Goal: Task Accomplishment & Management: Manage account settings

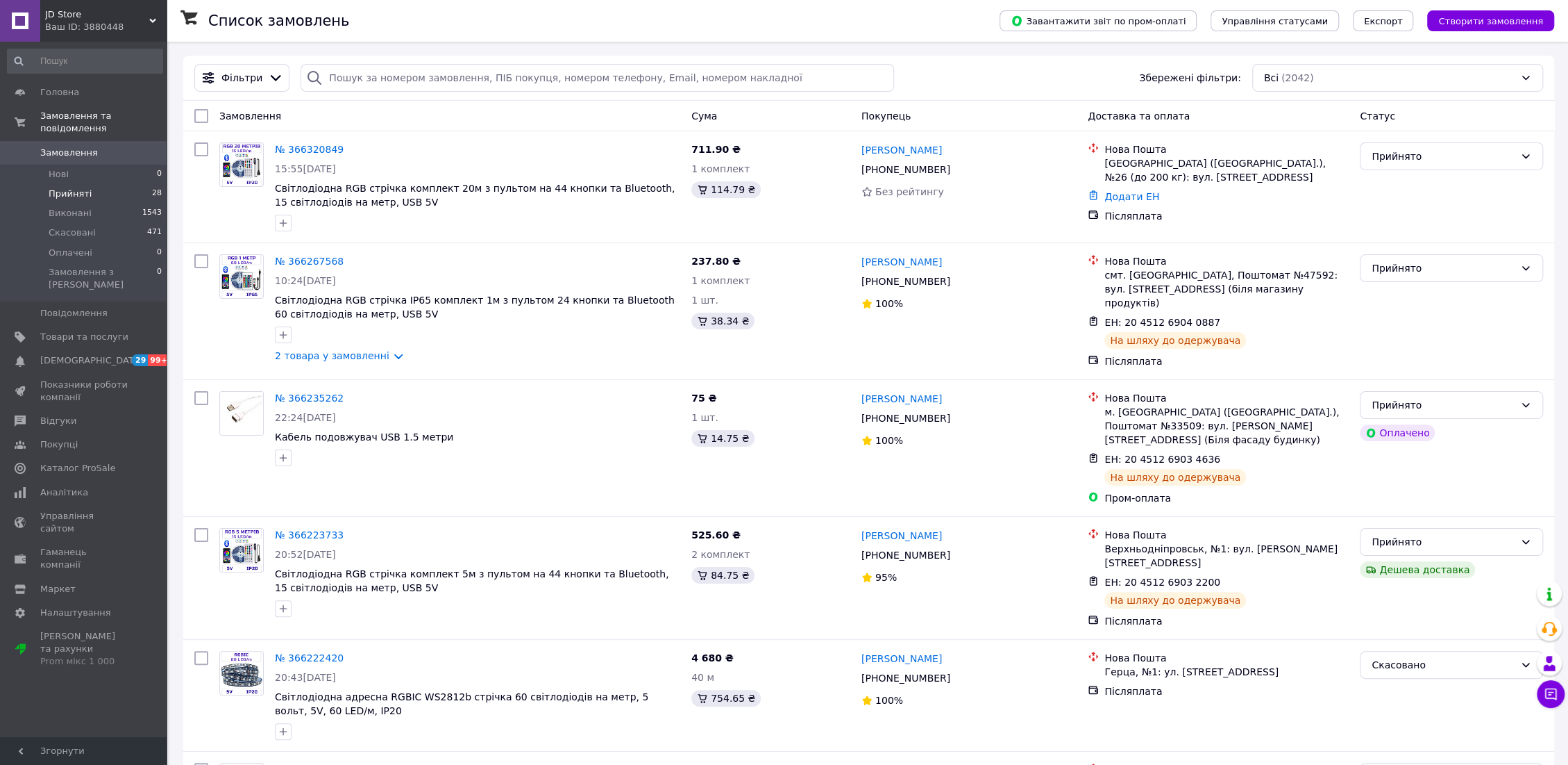
click at [75, 187] on span "Прийняті" at bounding box center [70, 194] width 43 height 13
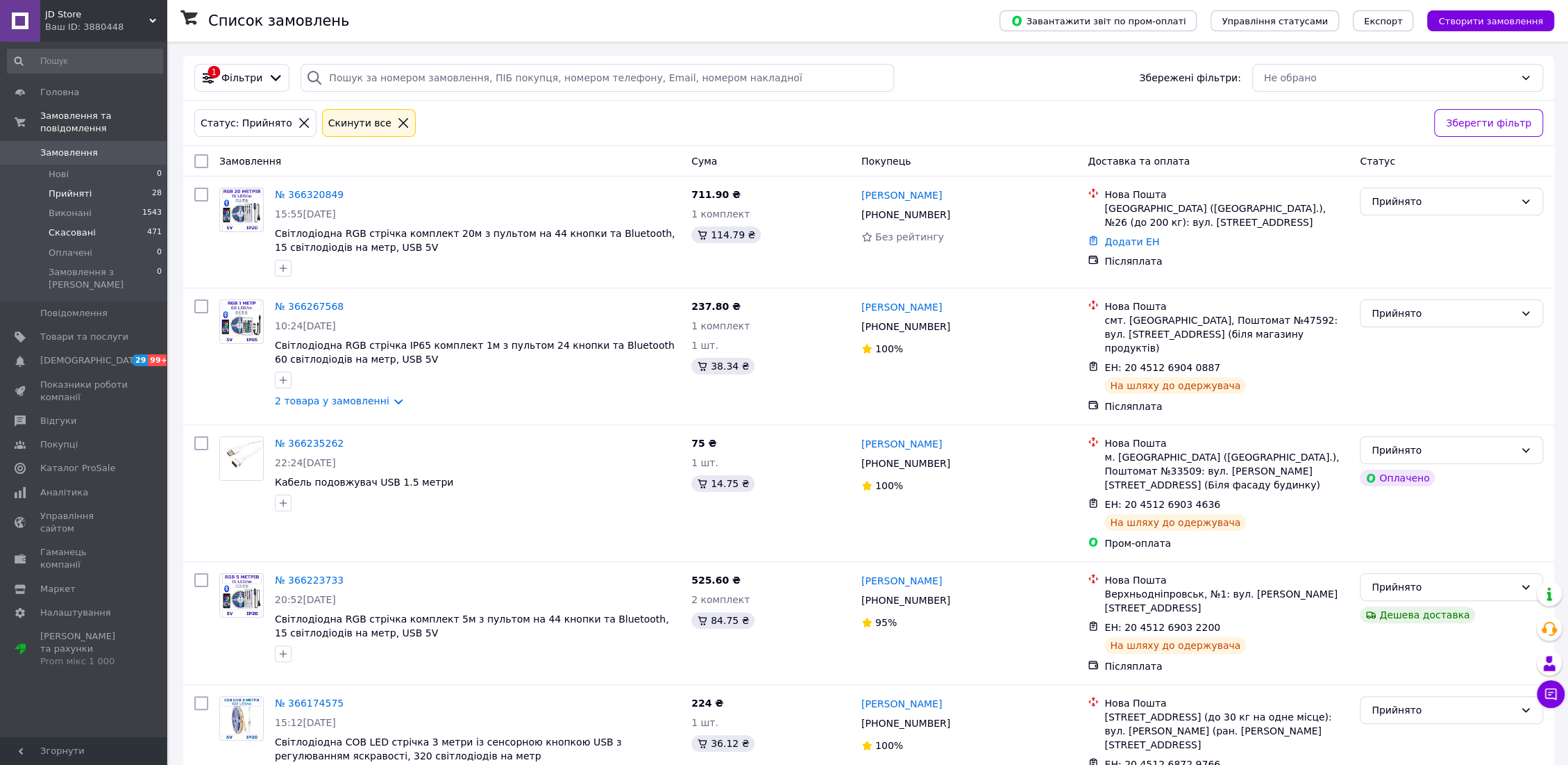
click at [81, 226] on span "Скасовані" at bounding box center [72, 233] width 47 height 13
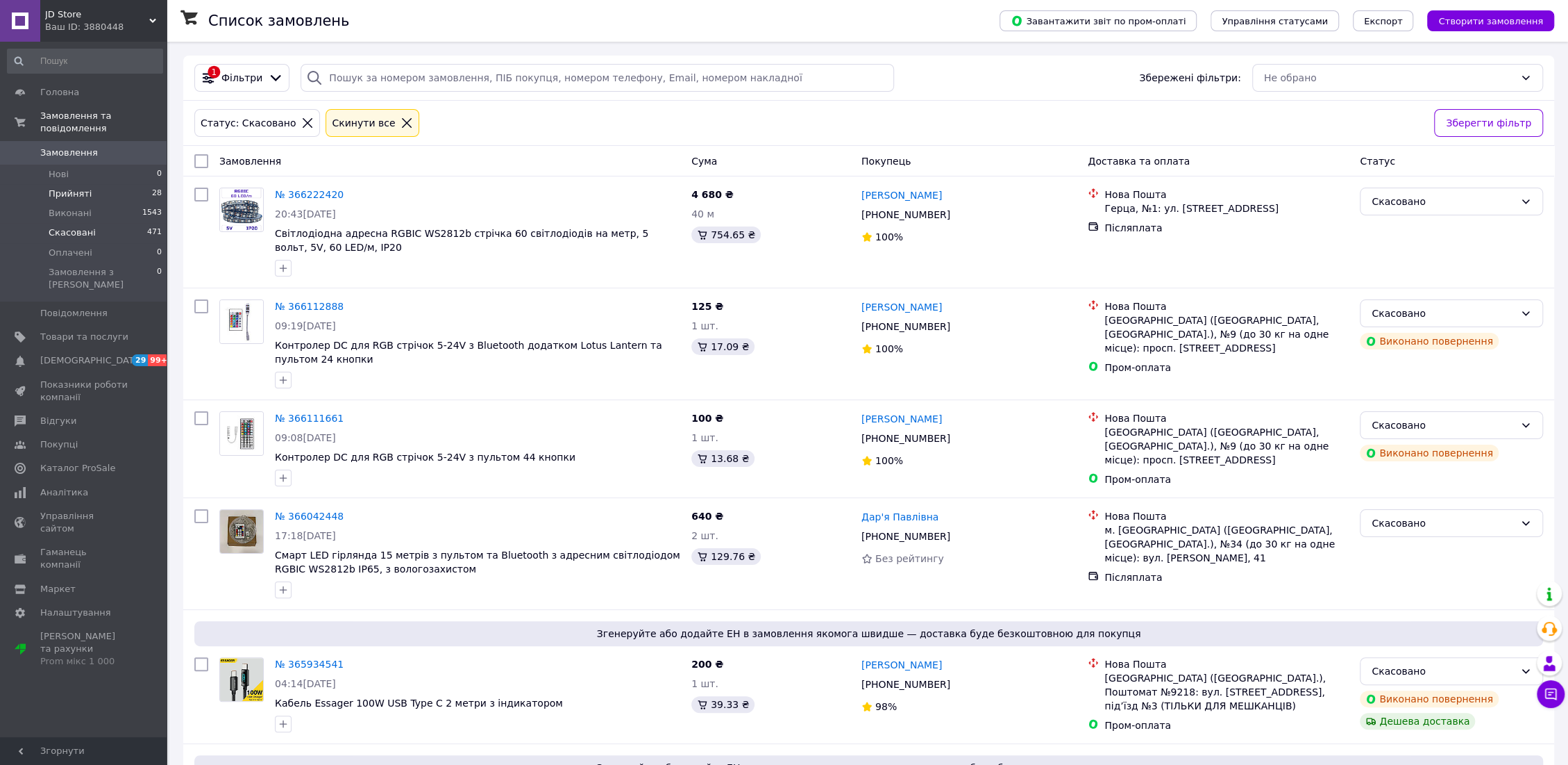
click at [86, 187] on span "Прийняті" at bounding box center [70, 194] width 43 height 13
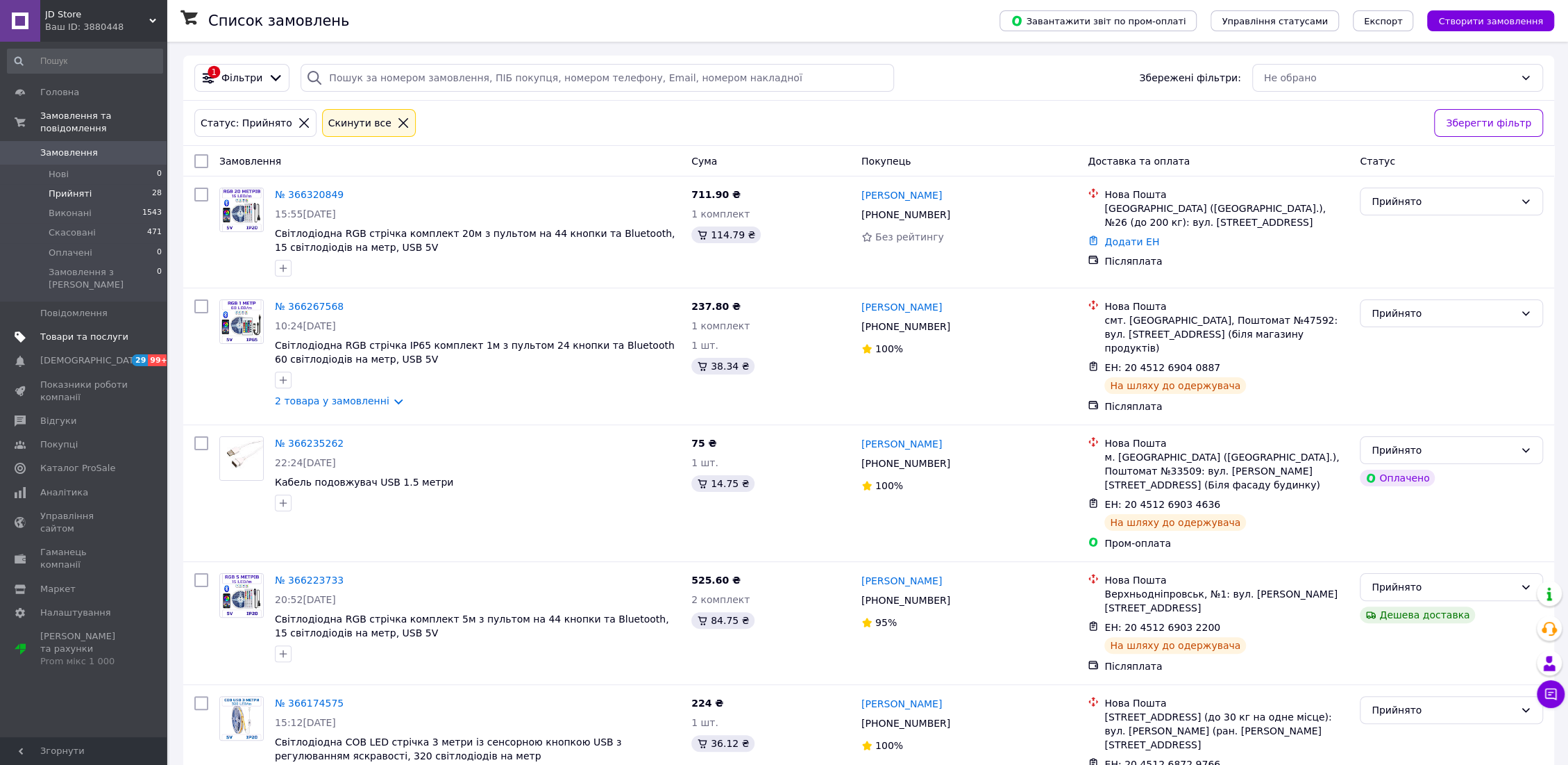
click at [90, 331] on span "Товари та послуги" at bounding box center [84, 337] width 88 height 13
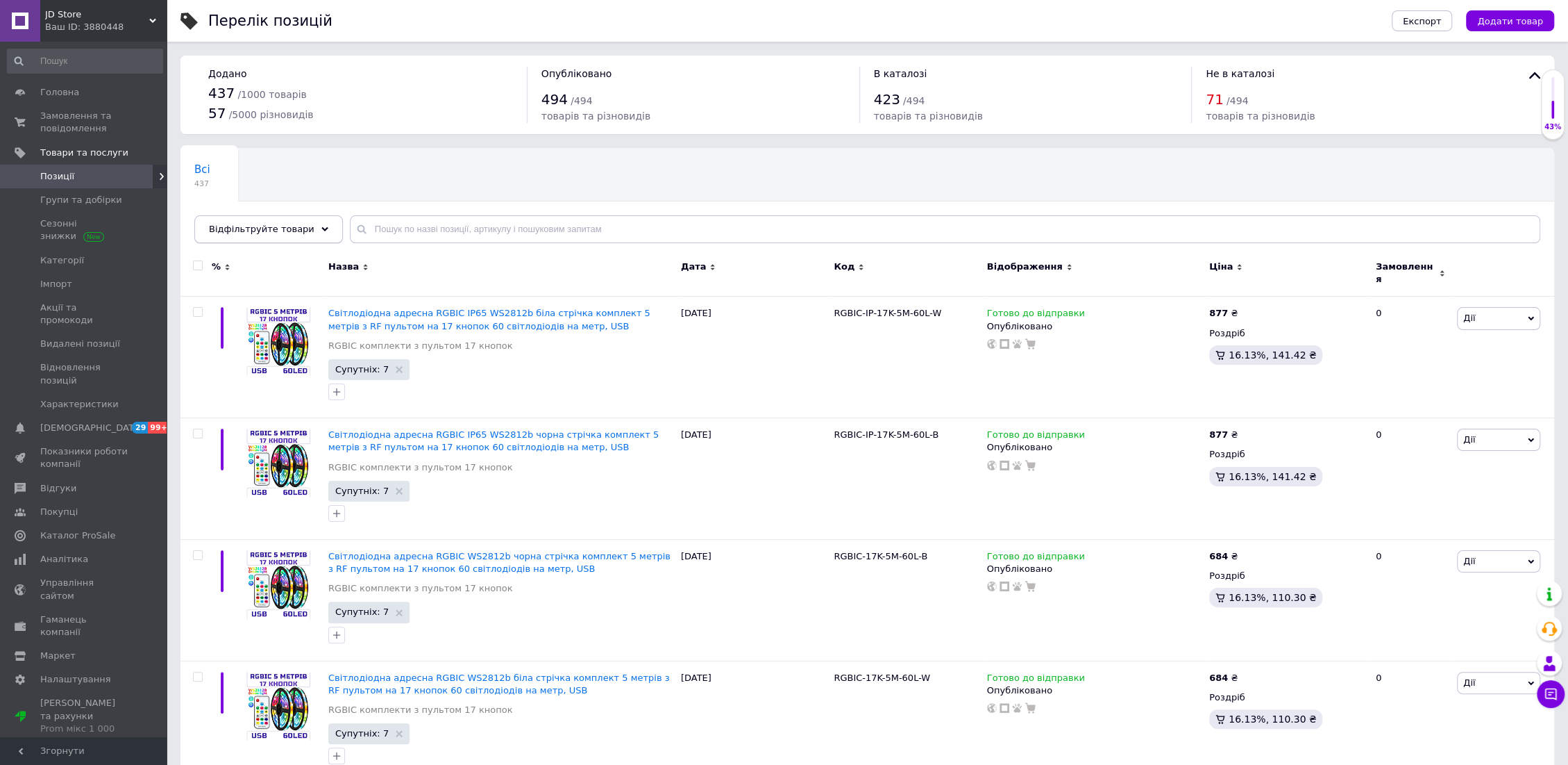
click at [291, 234] on span "Відфільтруйте товари" at bounding box center [262, 229] width 106 height 10
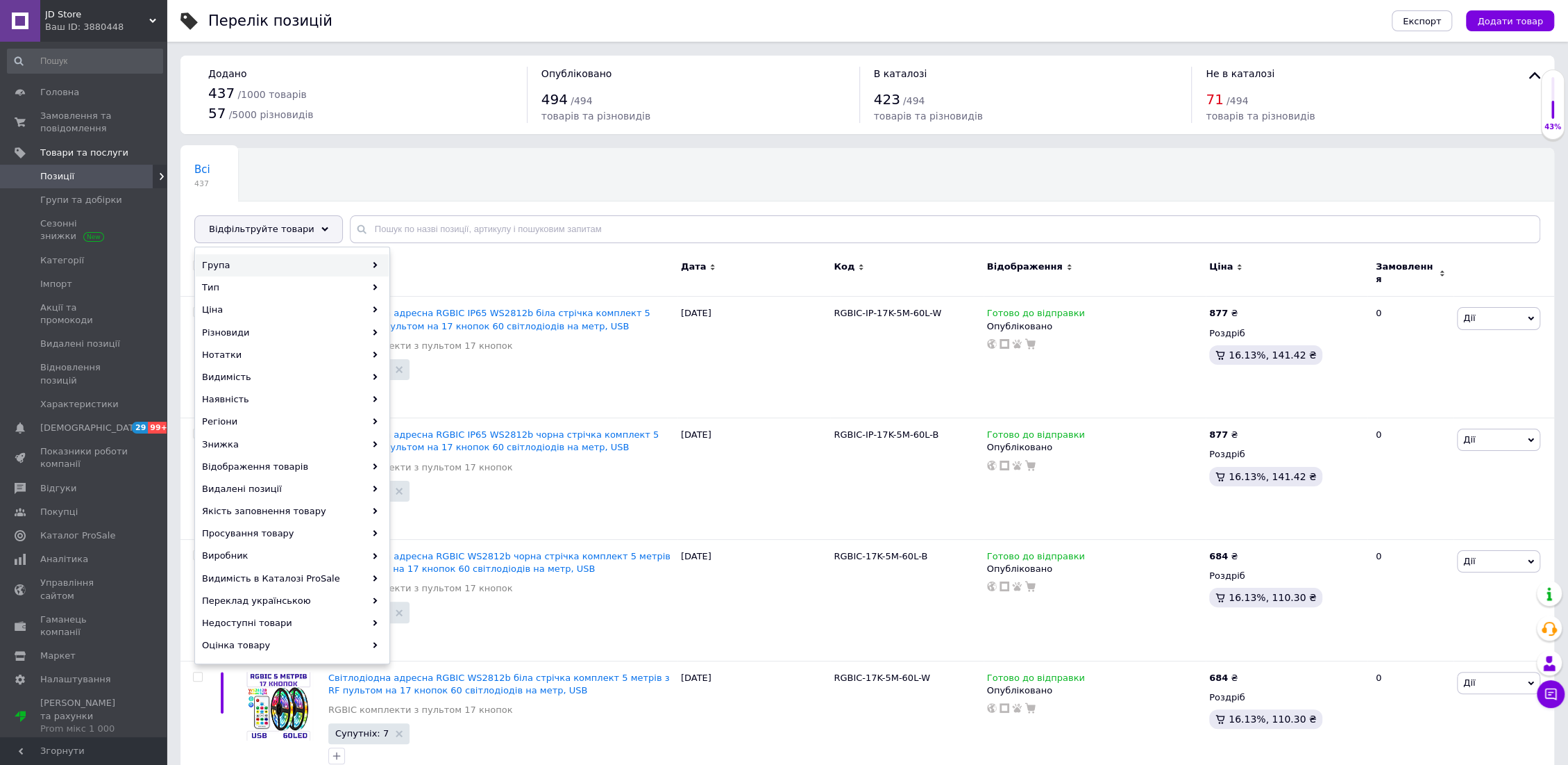
click at [273, 258] on div "Група" at bounding box center [292, 265] width 193 height 22
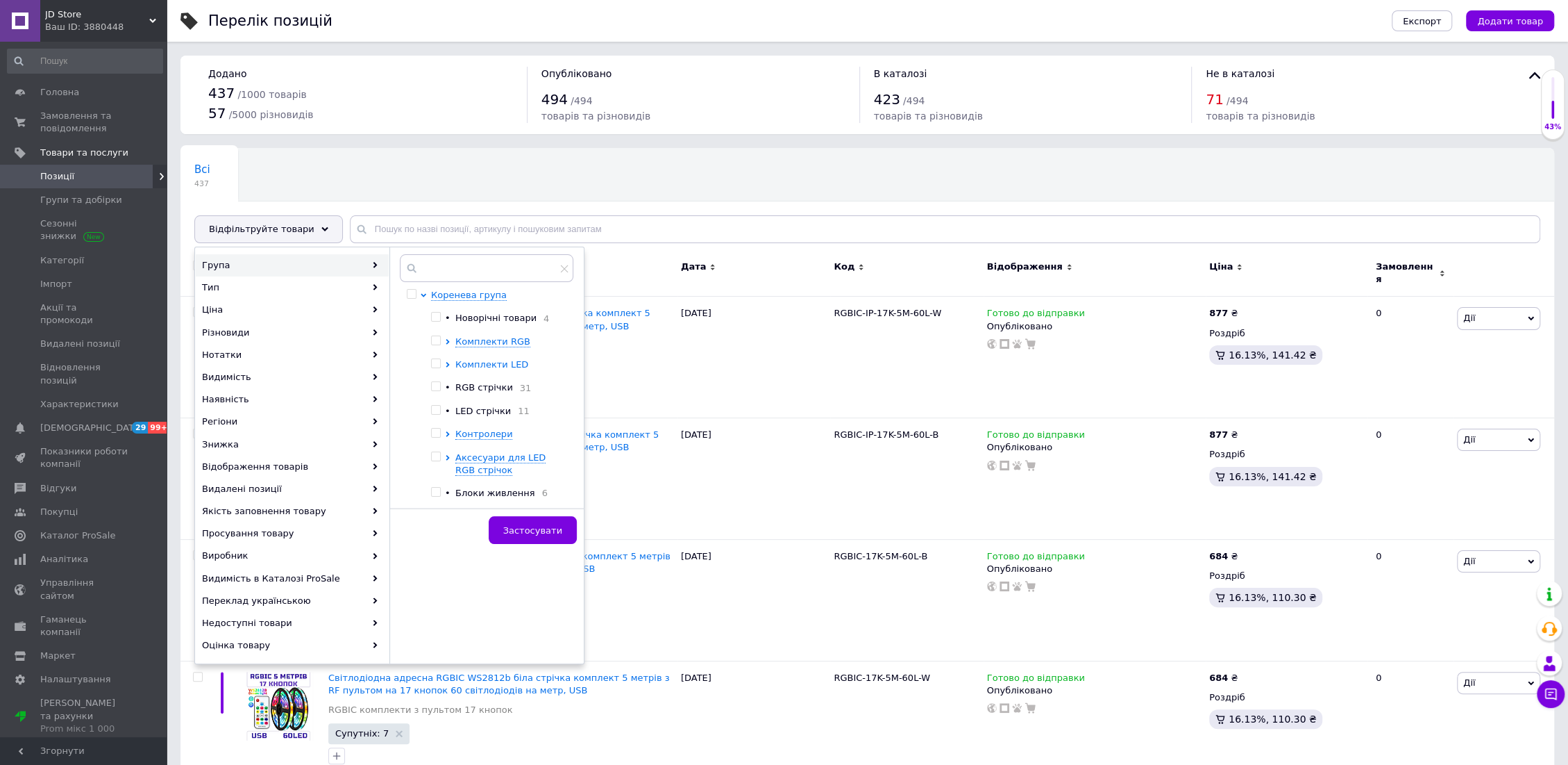
click at [473, 362] on span "Комплекти LED" at bounding box center [492, 364] width 73 height 10
click at [454, 363] on div at bounding box center [450, 497] width 10 height 279
click at [450, 363] on icon at bounding box center [448, 364] width 6 height 3
click at [446, 338] on div at bounding box center [450, 342] width 10 height 13
click at [448, 341] on icon at bounding box center [447, 341] width 3 height 6
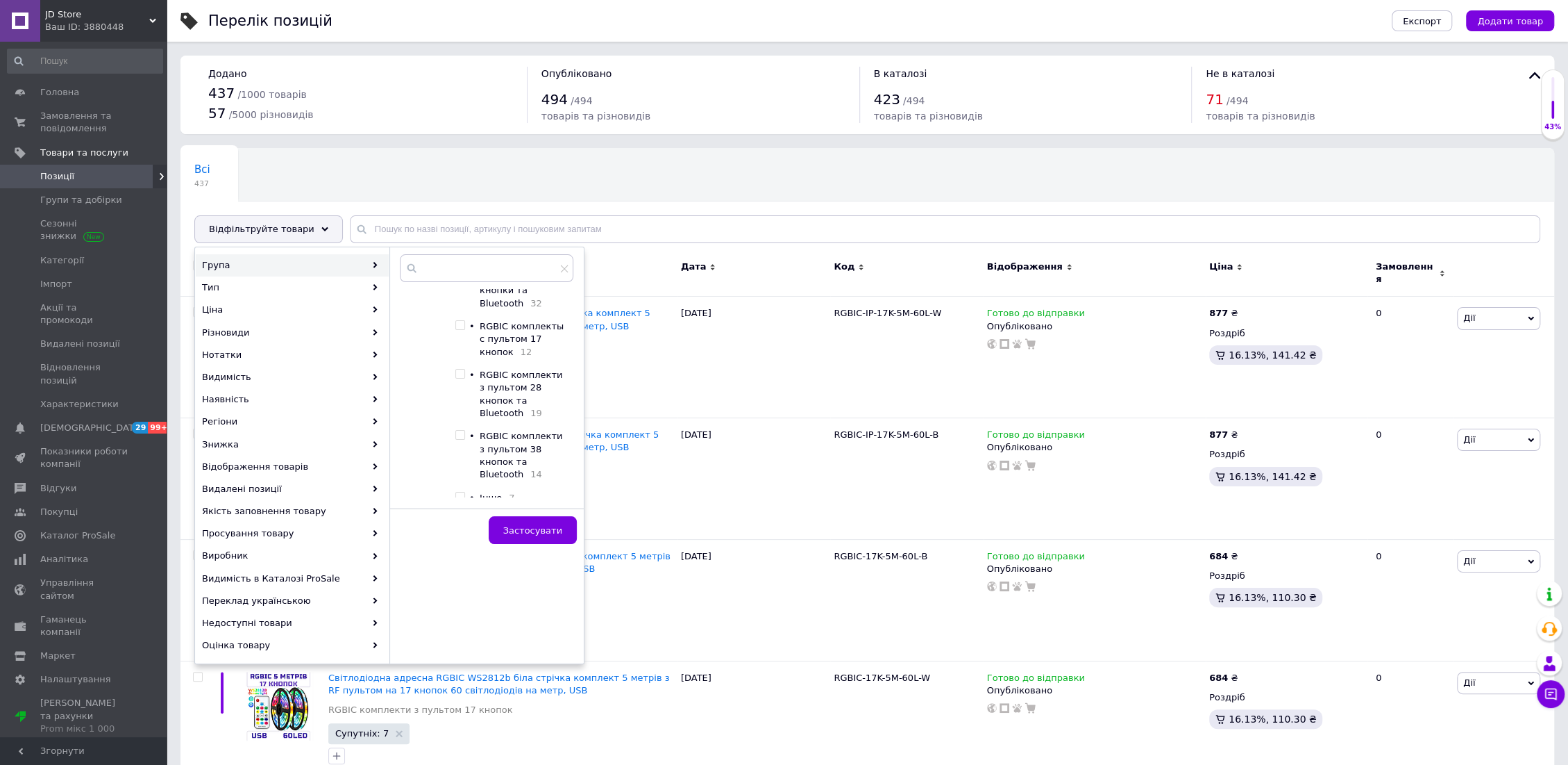
scroll to position [231, 0]
click at [460, 347] on input "checkbox" at bounding box center [460, 351] width 9 height 9
checkbox input "true"
click at [525, 530] on span "Застосувати" at bounding box center [533, 530] width 59 height 10
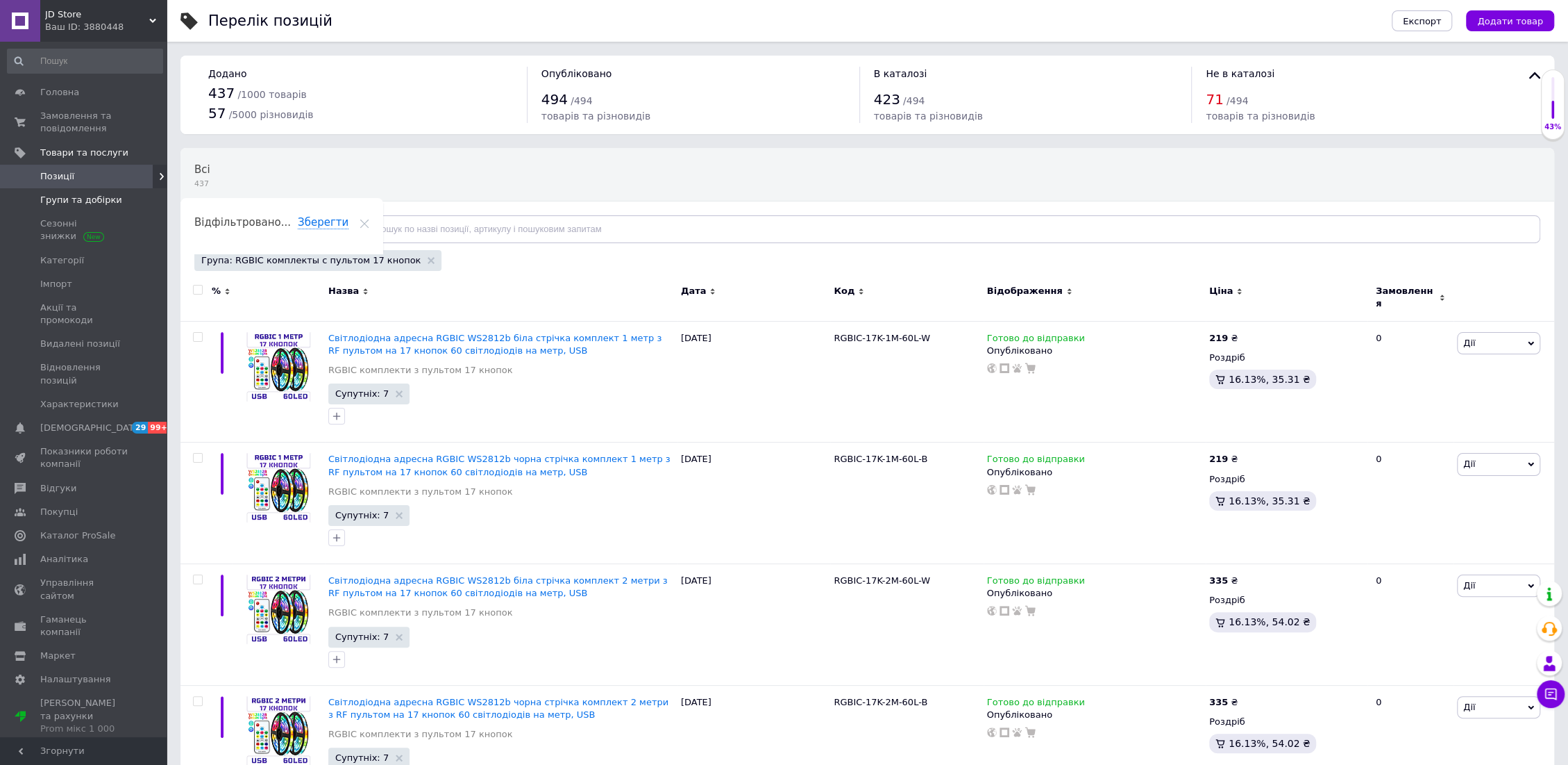
click at [114, 200] on span "Групи та добірки" at bounding box center [84, 200] width 88 height 13
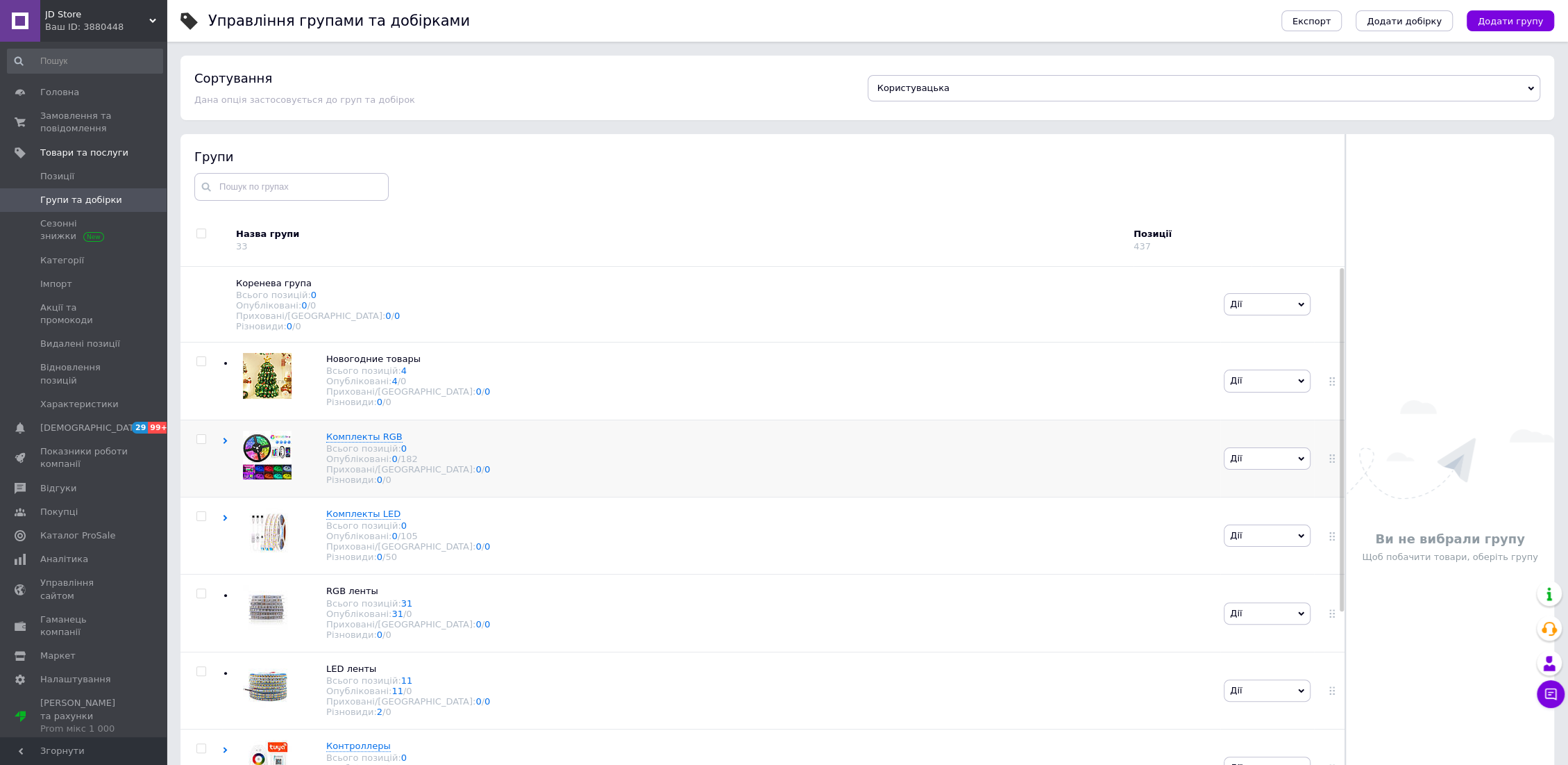
click at [224, 444] on use at bounding box center [226, 440] width 4 height 6
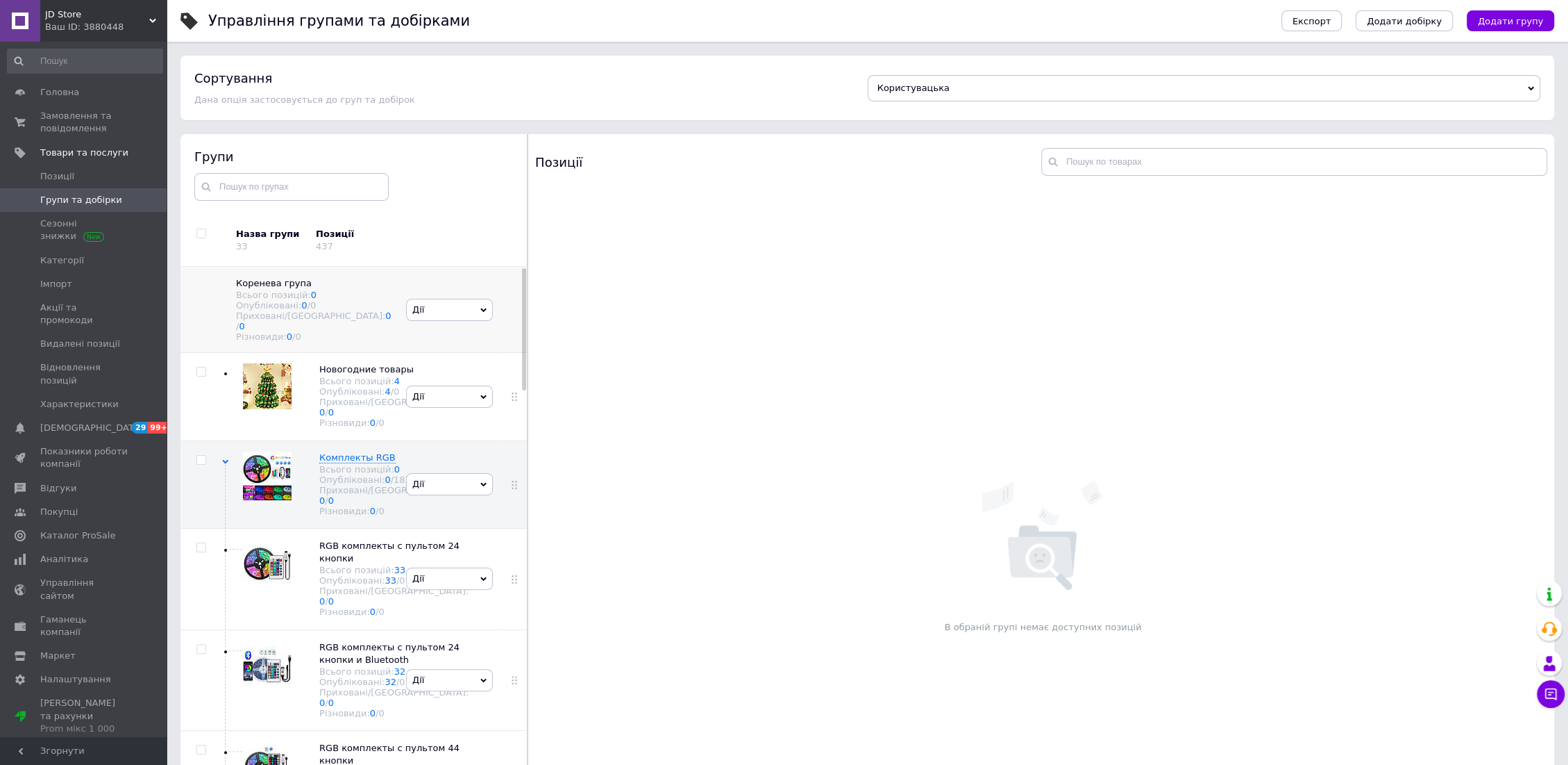
click at [460, 307] on span "Дії" at bounding box center [449, 310] width 87 height 22
click at [444, 334] on li "Додати підгрупу" at bounding box center [449, 343] width 86 height 32
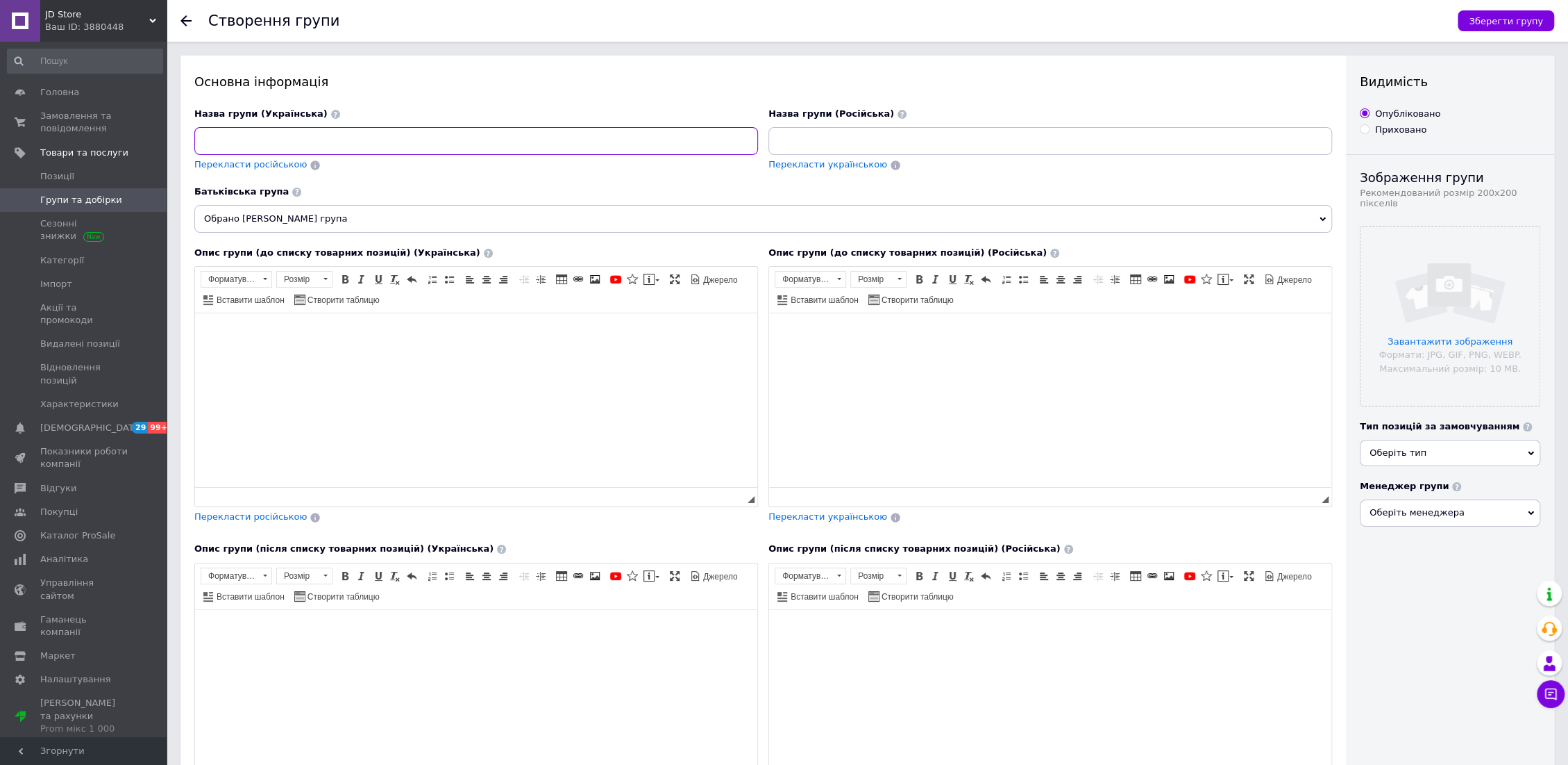
click at [306, 144] on input at bounding box center [476, 141] width 563 height 28
type input "[PERSON_NAME]"
drag, startPoint x: 228, startPoint y: 141, endPoint x: 189, endPoint y: 141, distance: 39.0
click at [189, 141] on div "Назва групи (Українська) К Перекласти російською" at bounding box center [476, 147] width 574 height 88
paste input "омплекти RGB"
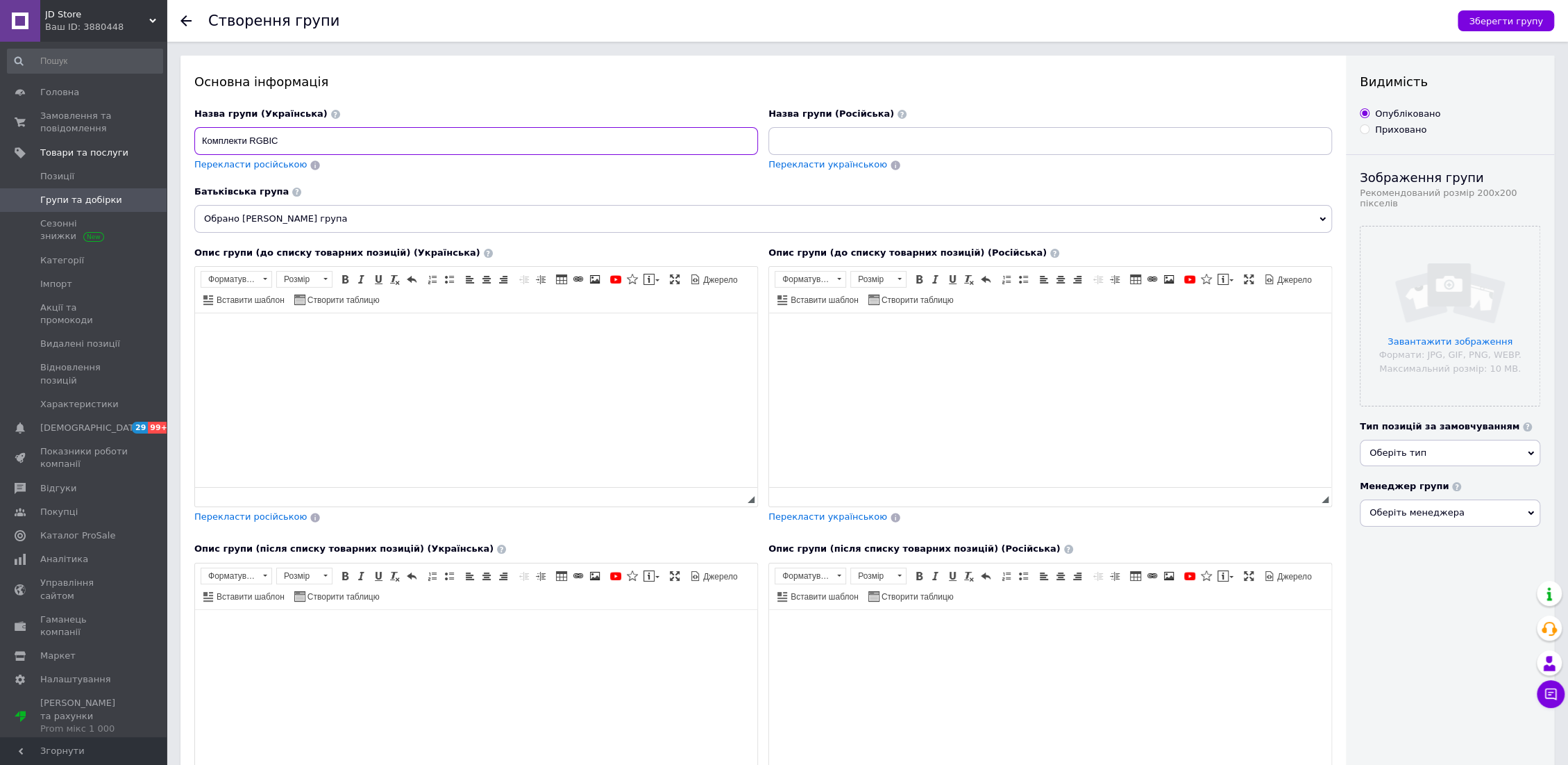
type input "Комплекти RGBIC"
click at [843, 144] on input at bounding box center [1050, 141] width 563 height 28
paste input "Комплекты RGB"
type input "Комплекты RGBIC"
click at [1425, 328] on input "file" at bounding box center [1450, 316] width 179 height 179
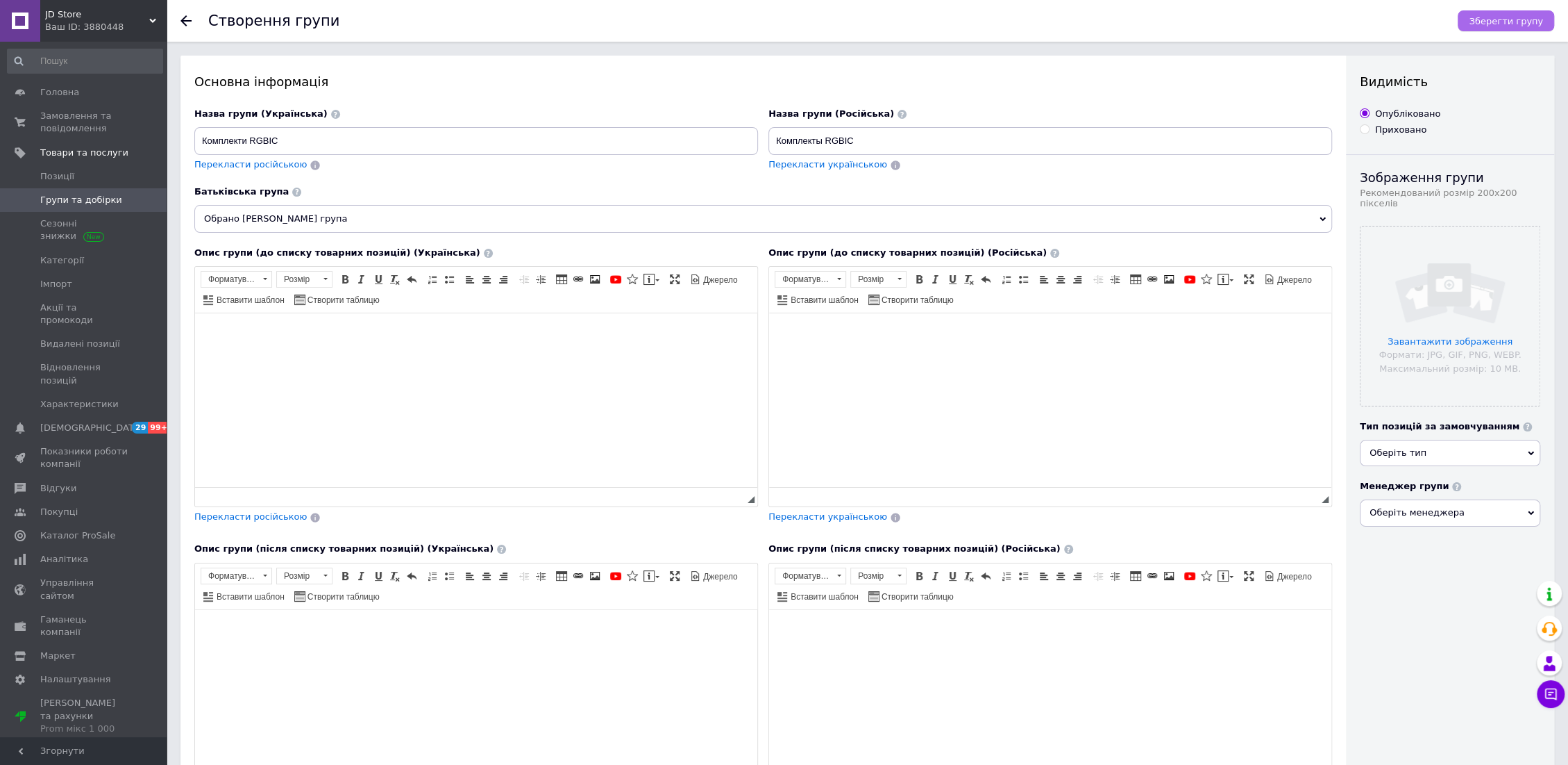
click at [1492, 21] on span "Зберегти групу" at bounding box center [1505, 21] width 75 height 10
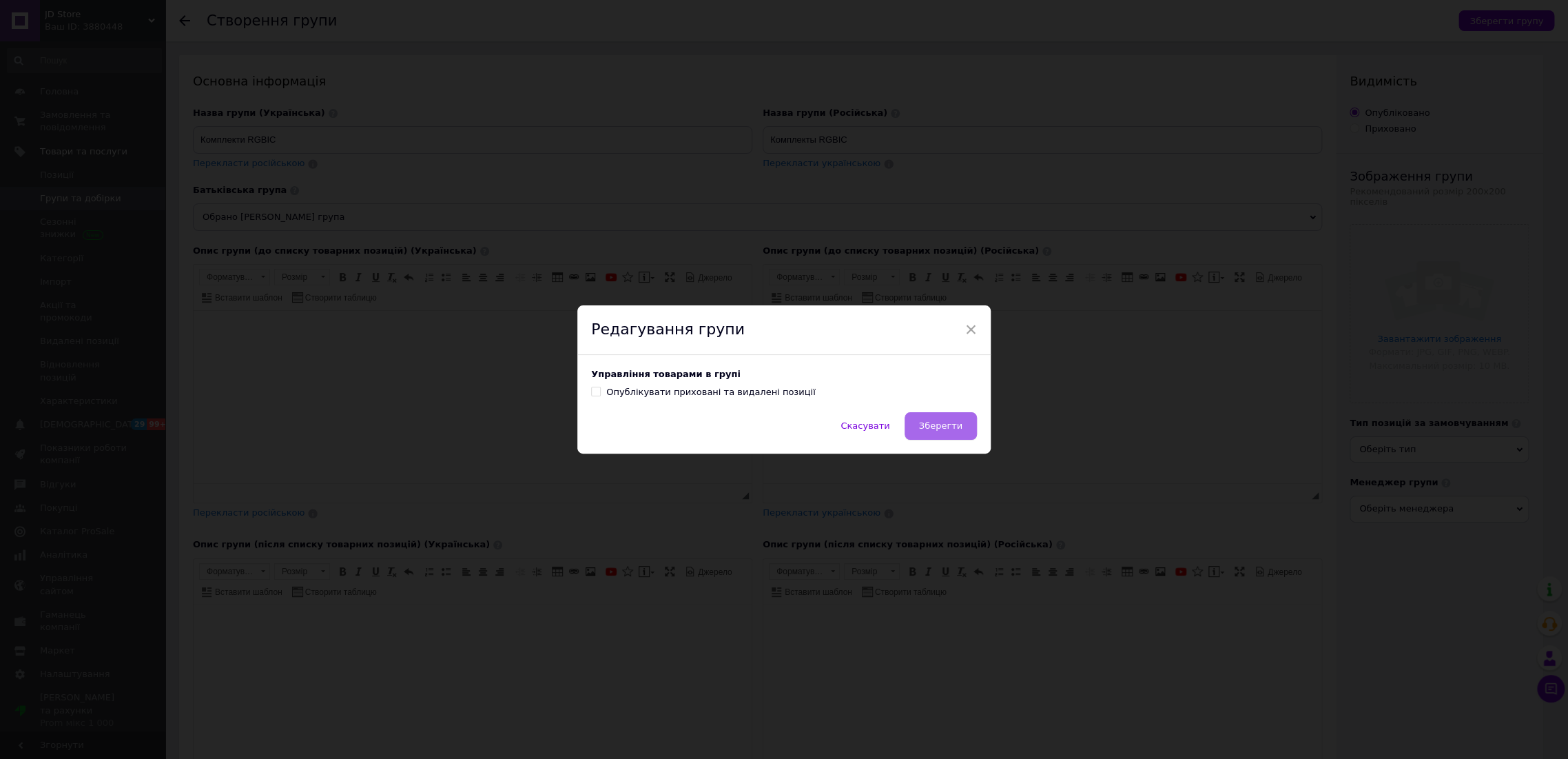
click at [948, 429] on span "Зберегти" at bounding box center [941, 425] width 44 height 10
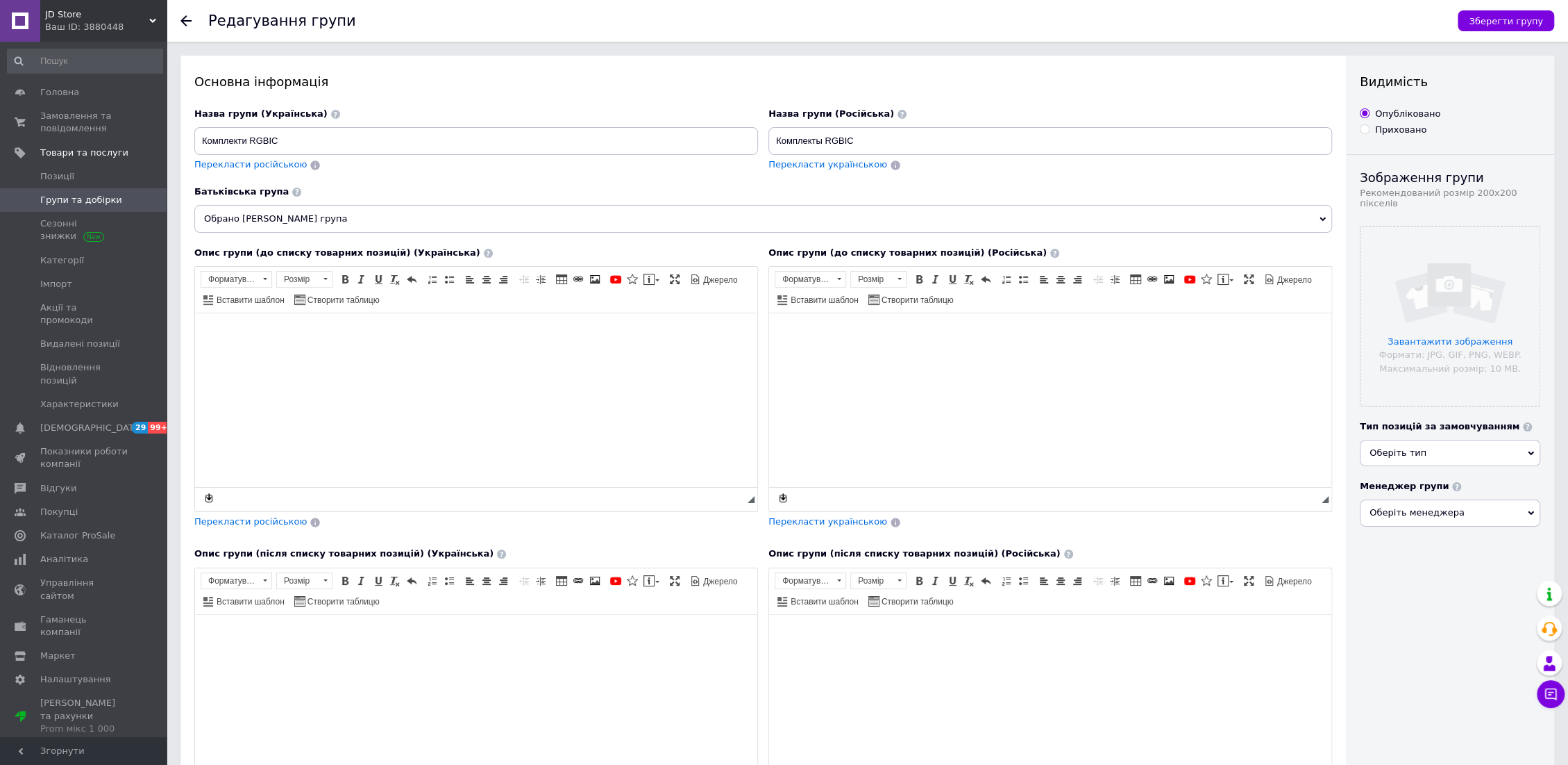
click at [75, 198] on span "Групи та добірки" at bounding box center [81, 200] width 82 height 13
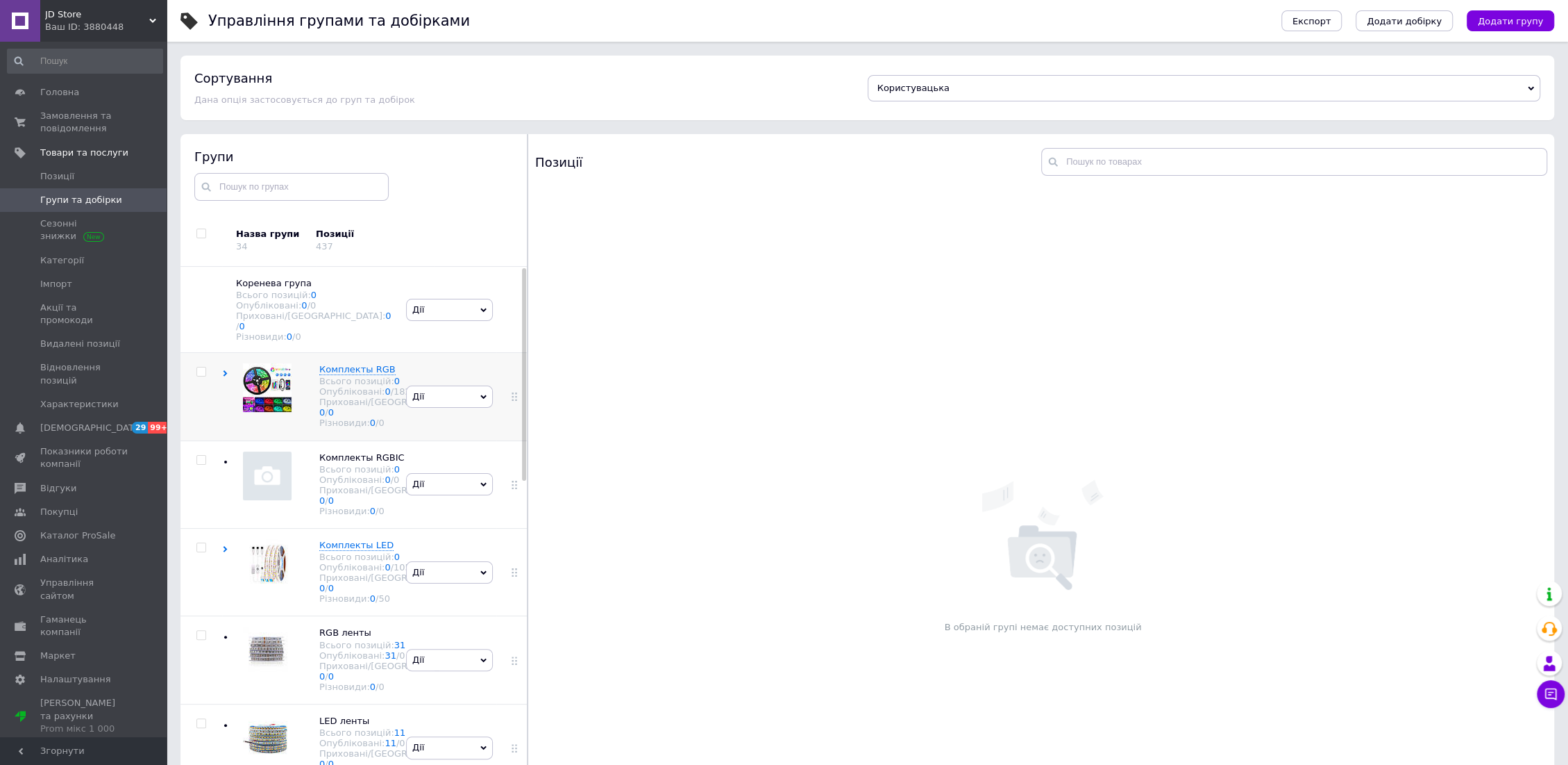
click at [224, 370] on use at bounding box center [226, 373] width 4 height 6
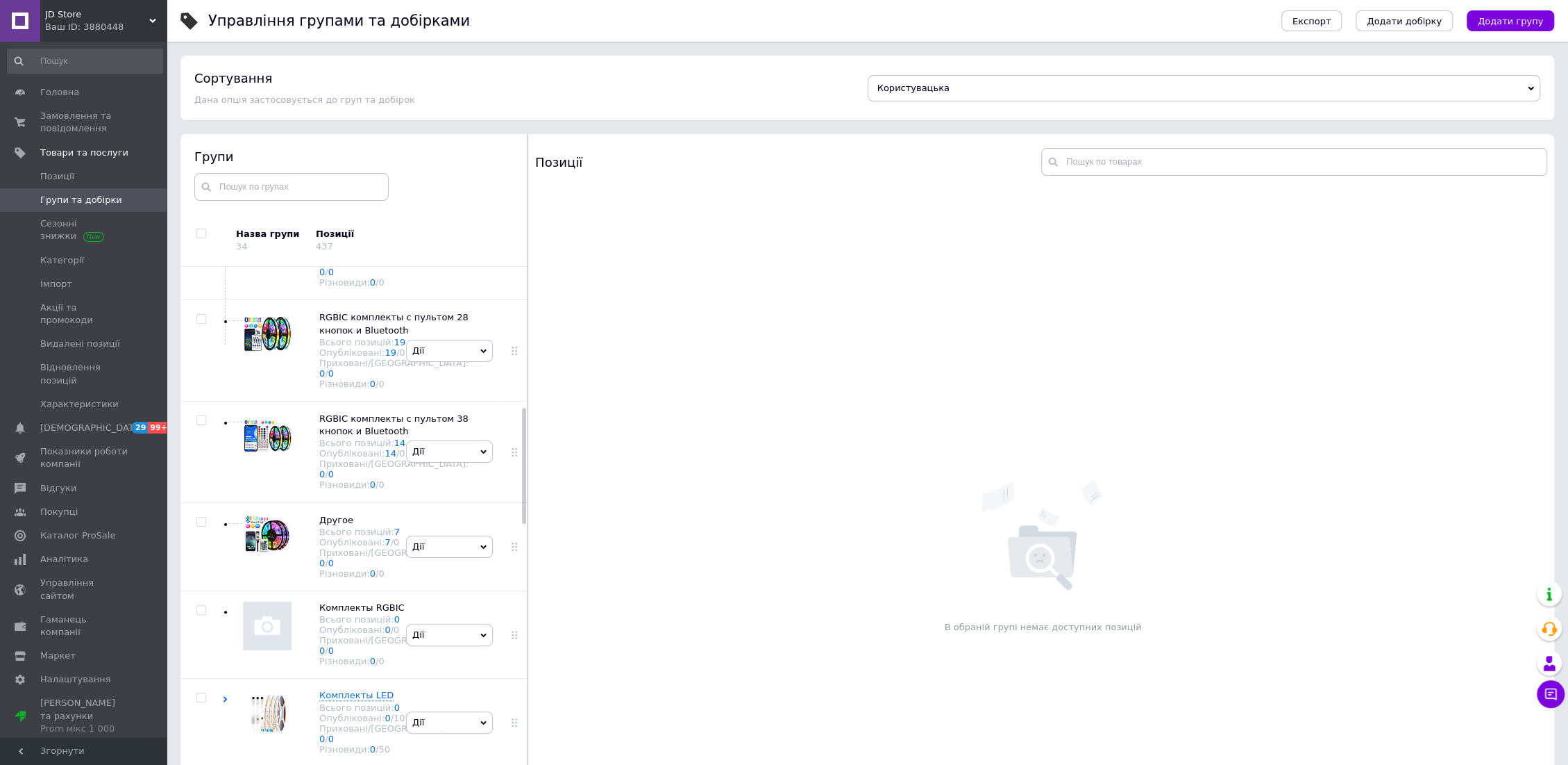
scroll to position [695, 0]
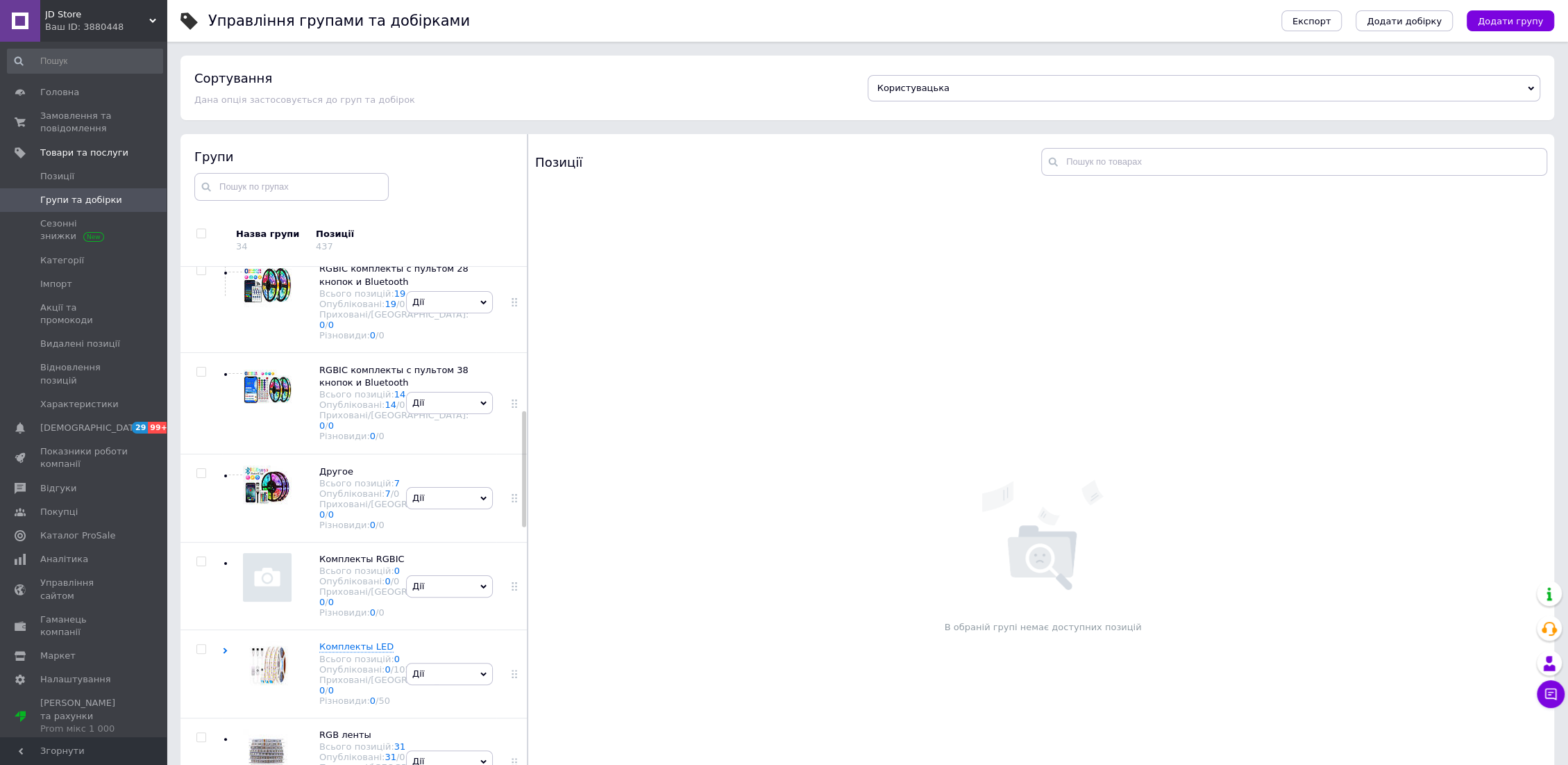
click at [482, 204] on icon at bounding box center [483, 201] width 6 height 6
click at [447, 282] on li "Редагувати групу" at bounding box center [449, 266] width 86 height 32
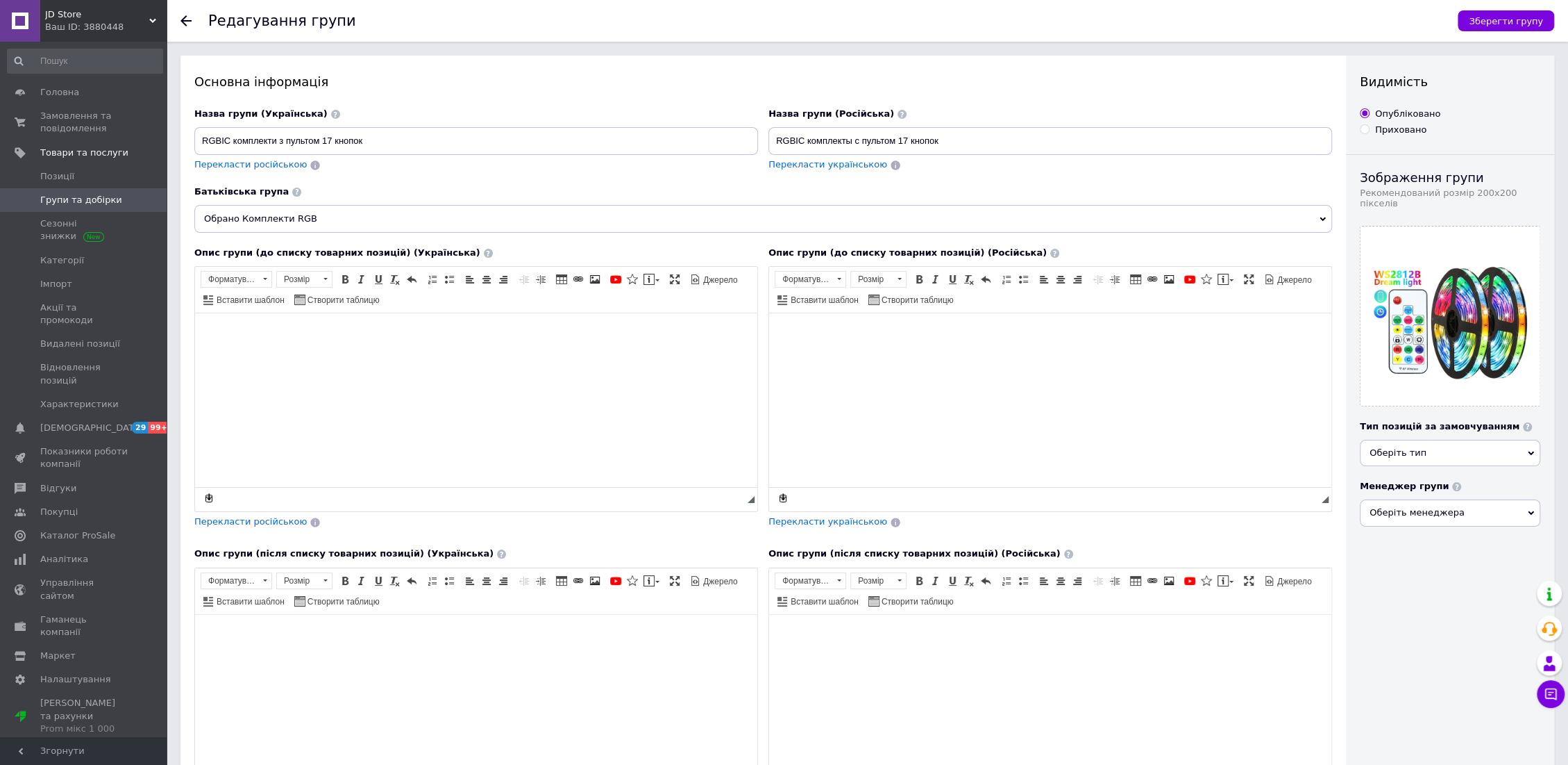
click at [320, 212] on span "Обрано Комплекти RGB" at bounding box center [763, 219] width 1138 height 28
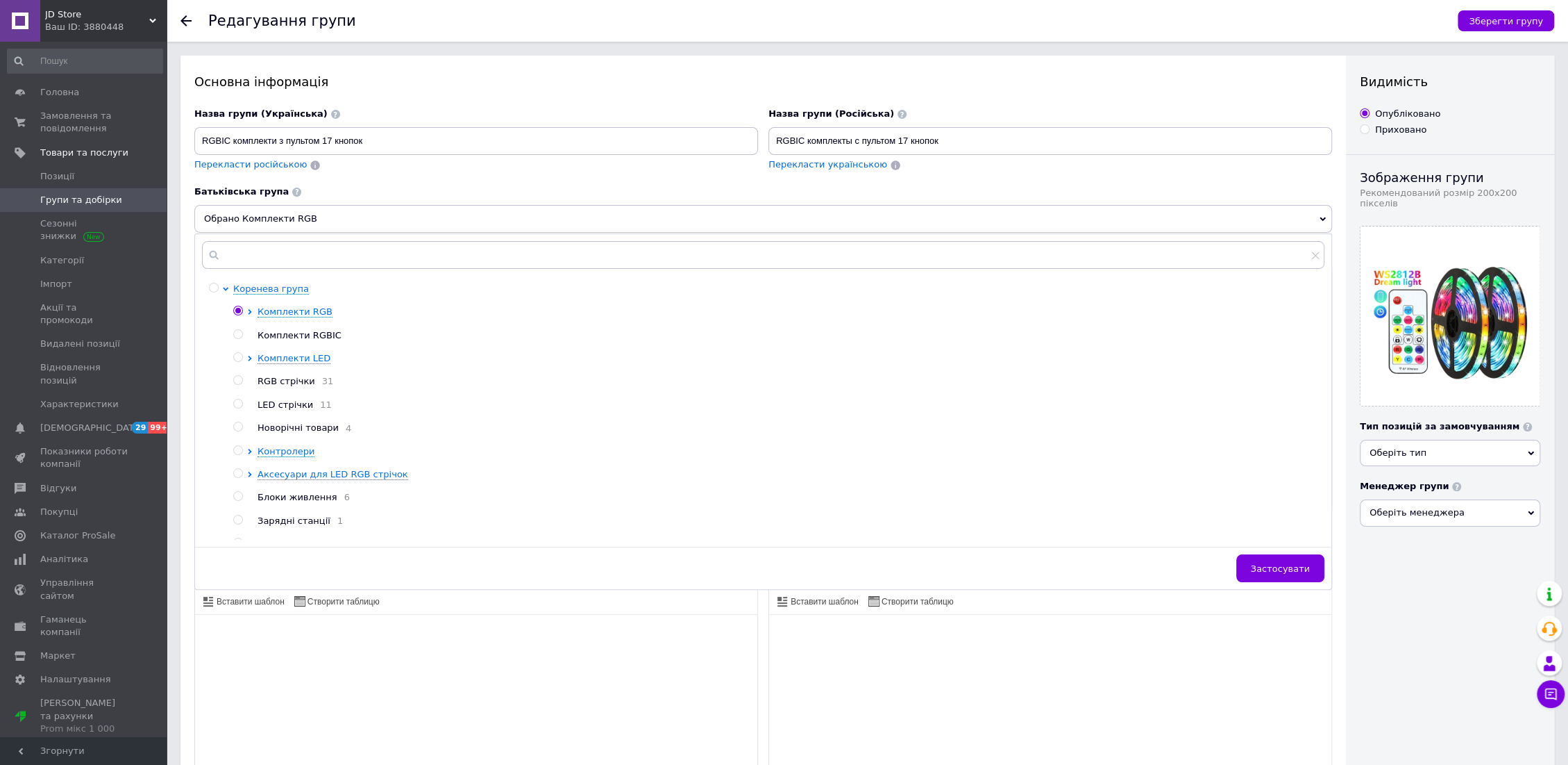
click at [240, 333] on input "radio" at bounding box center [237, 334] width 9 height 9
radio input "true"
radio input "false"
click at [1296, 564] on span "Застосувати" at bounding box center [1280, 569] width 59 height 10
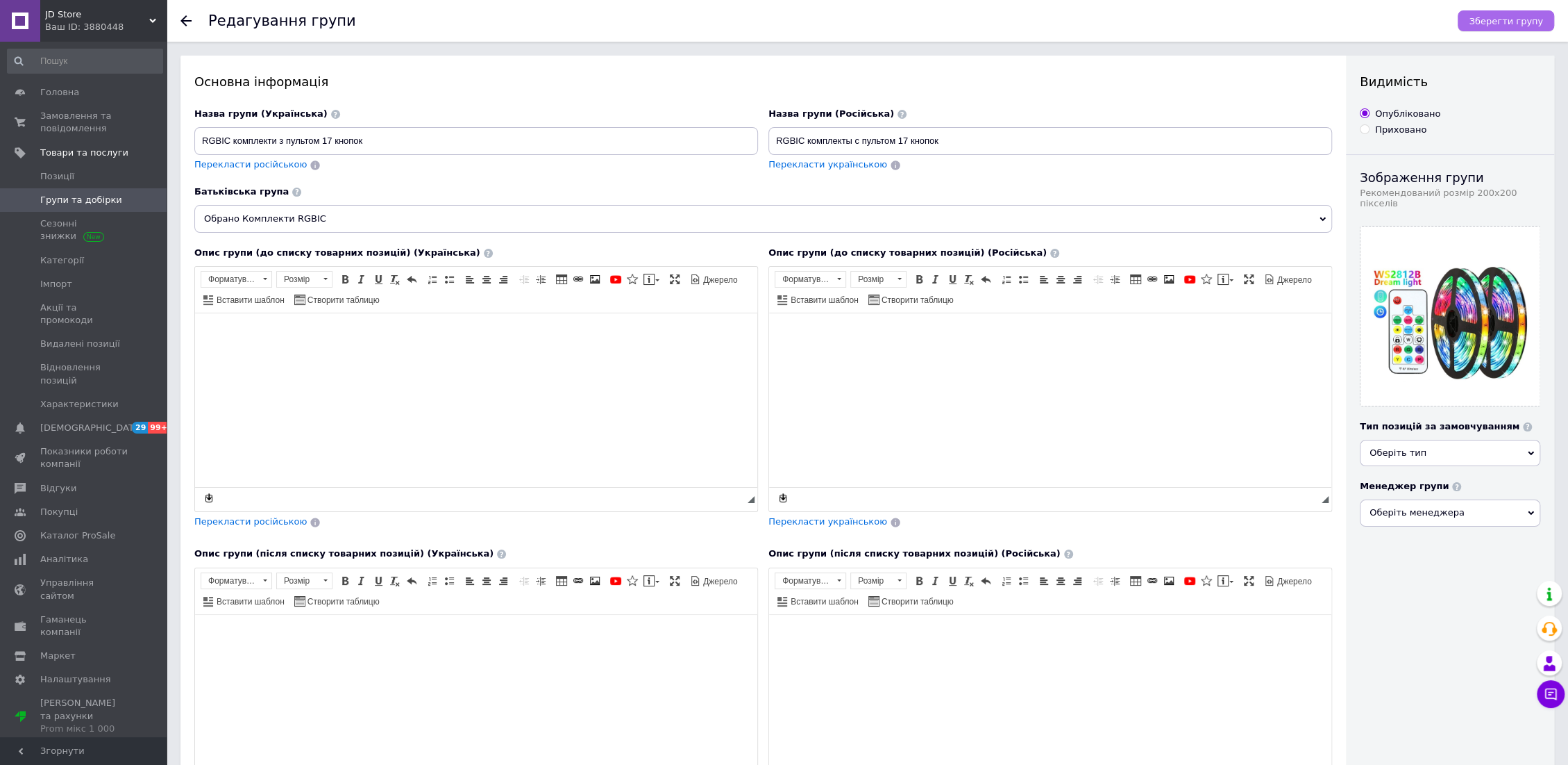
click at [1515, 17] on span "Зберегти групу" at bounding box center [1505, 21] width 75 height 10
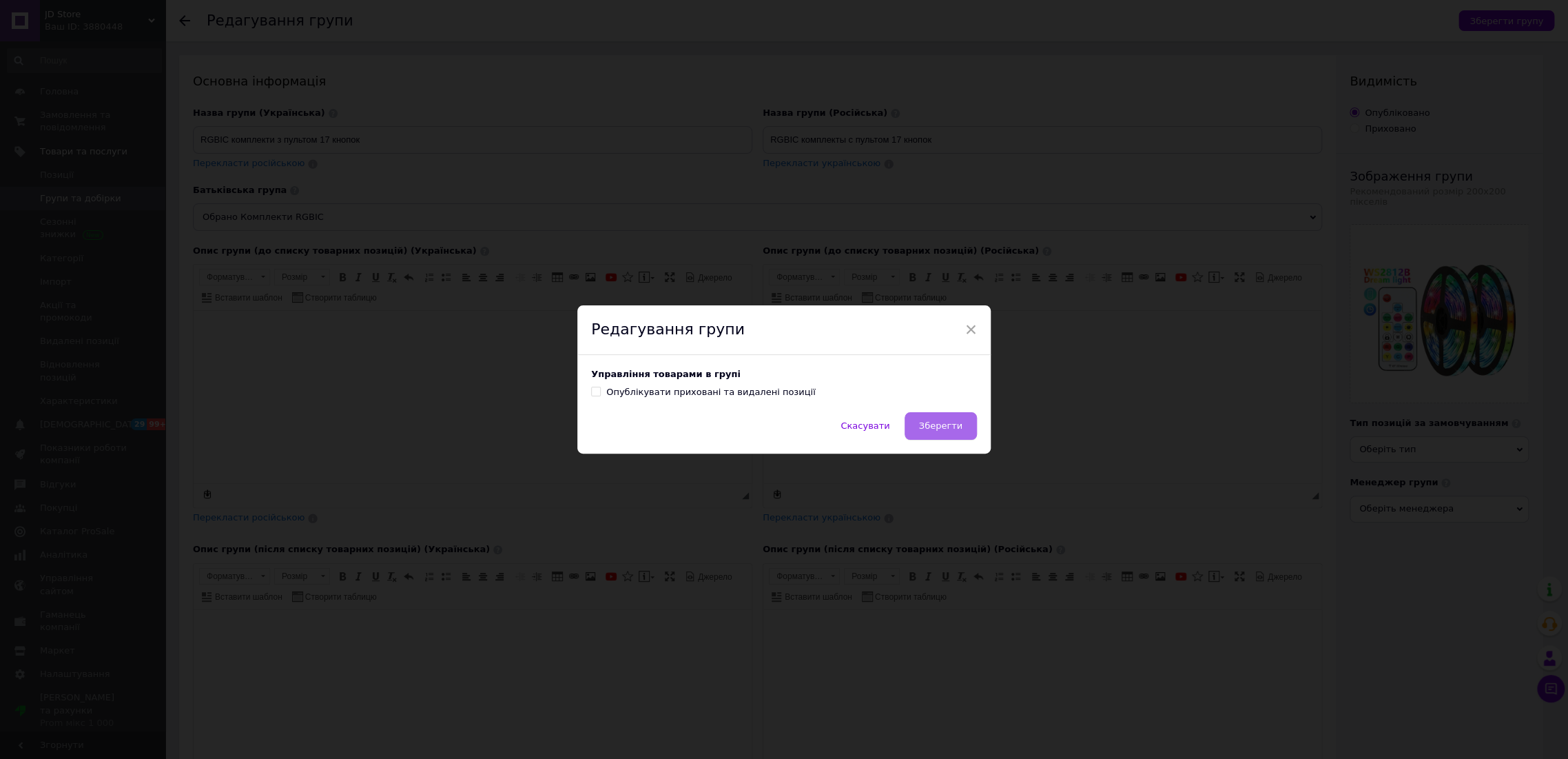
click at [954, 426] on span "Зберегти" at bounding box center [941, 425] width 44 height 10
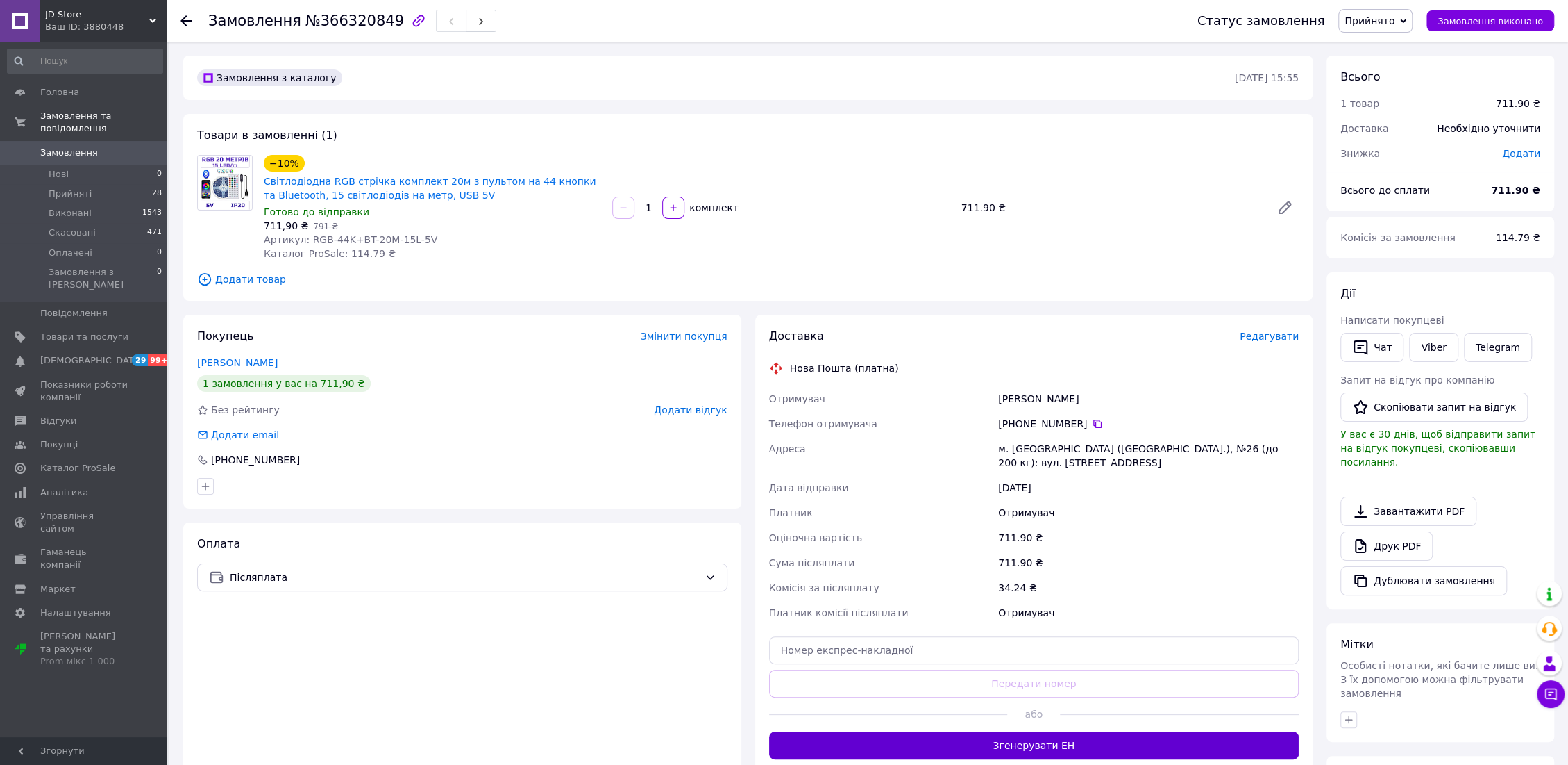
click at [1044, 739] on button "Згенерувати ЕН" at bounding box center [1035, 745] width 531 height 28
